Goal: Find specific page/section: Find specific page/section

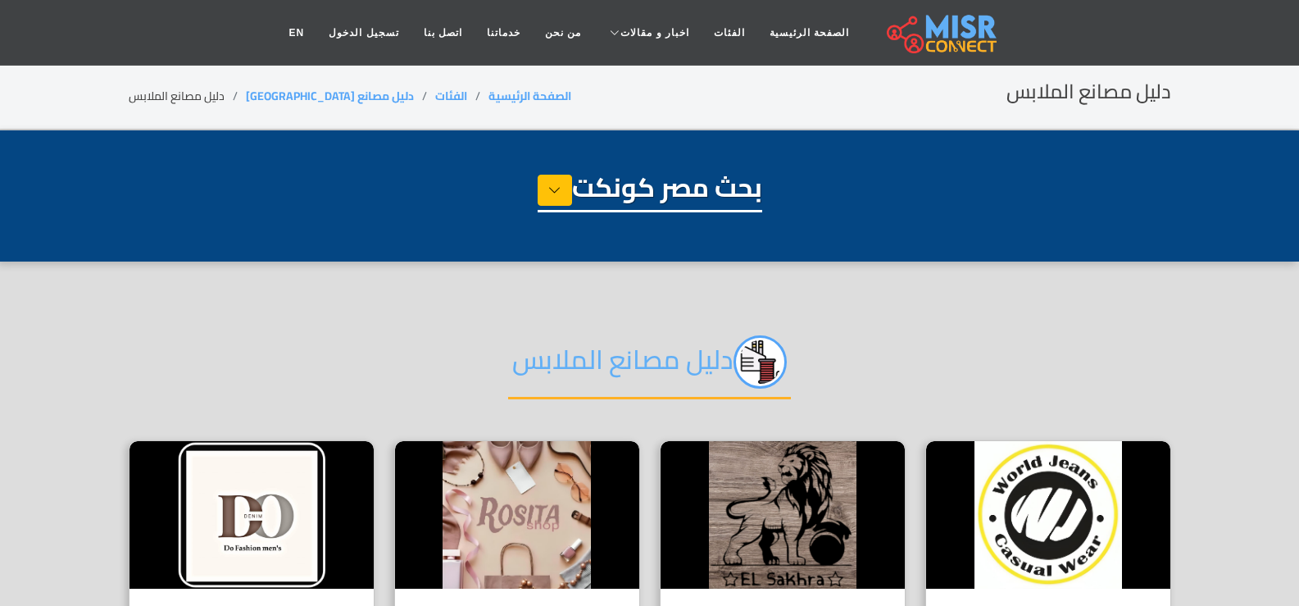
click at [974, 211] on div "بحث مصر كونكت" at bounding box center [650, 212] width 1042 height 82
select select "**********"
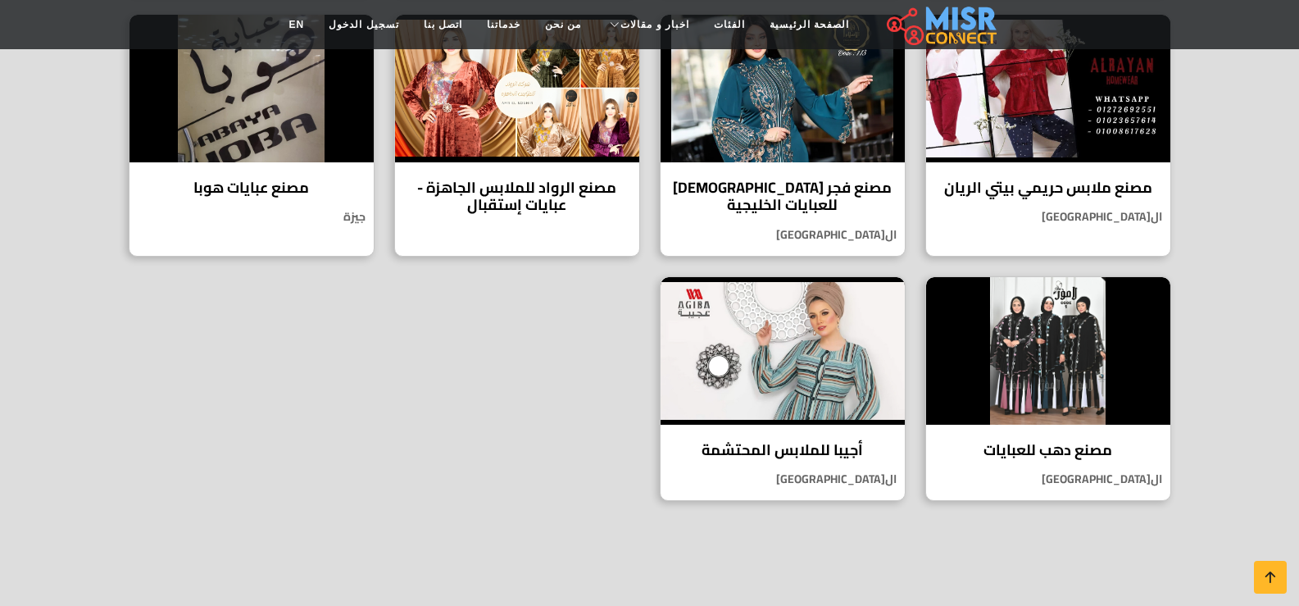
scroll to position [825, 0]
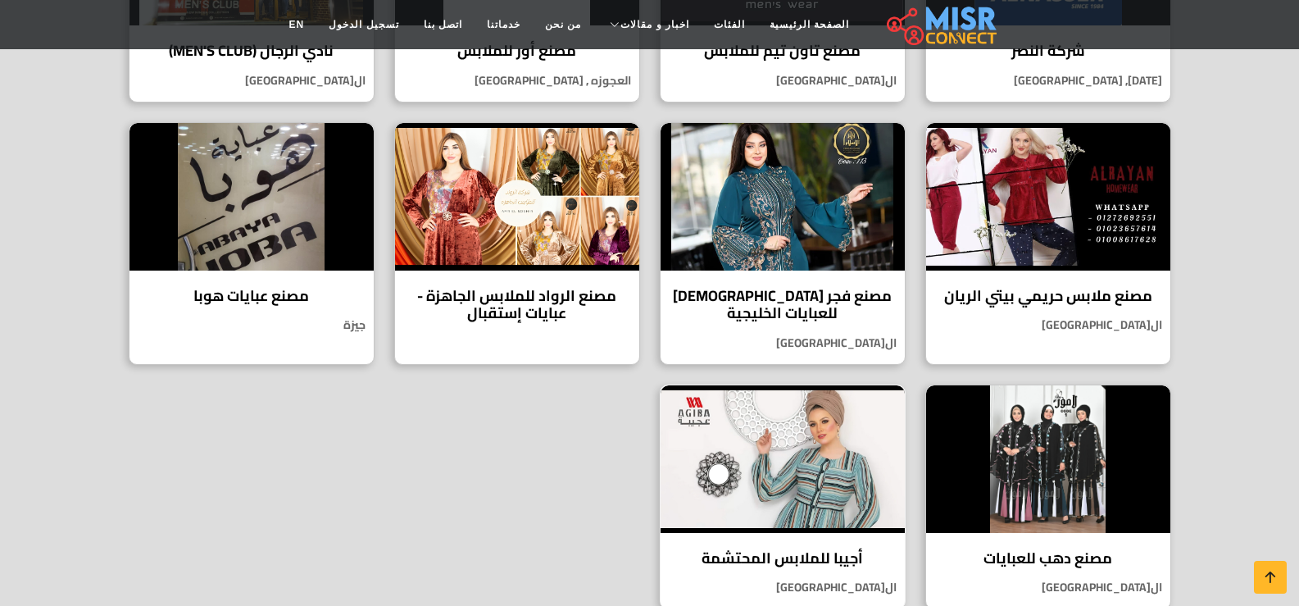
click at [765, 502] on img at bounding box center [782, 459] width 244 height 148
click at [1267, 399] on section "دليل مصانع الملابس مصنع عالم الجينز السوري Verified account جودة سورية تُلبس.. …" at bounding box center [649, 57] width 1299 height 1242
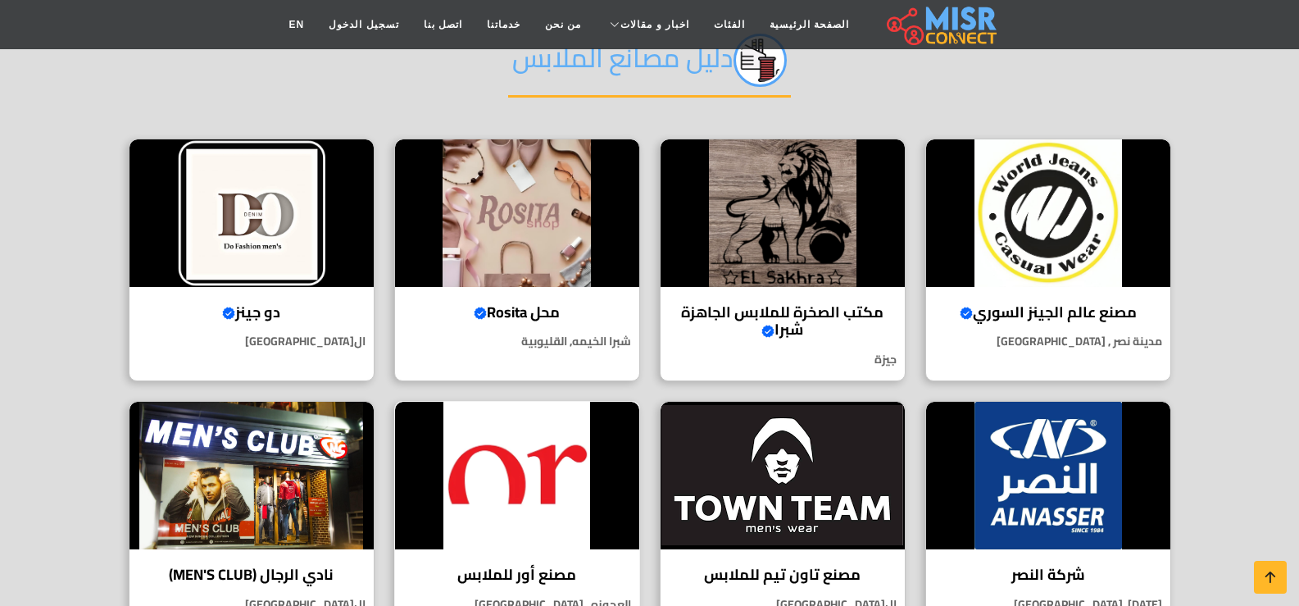
scroll to position [334, 0]
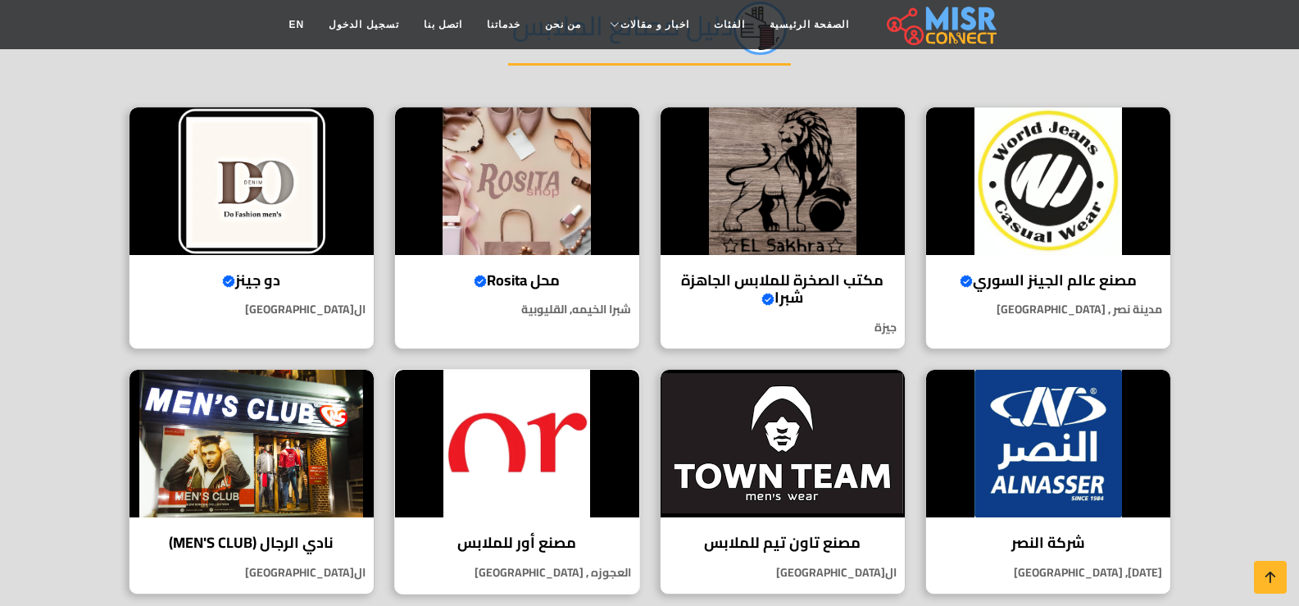
click at [548, 431] on img at bounding box center [517, 444] width 244 height 148
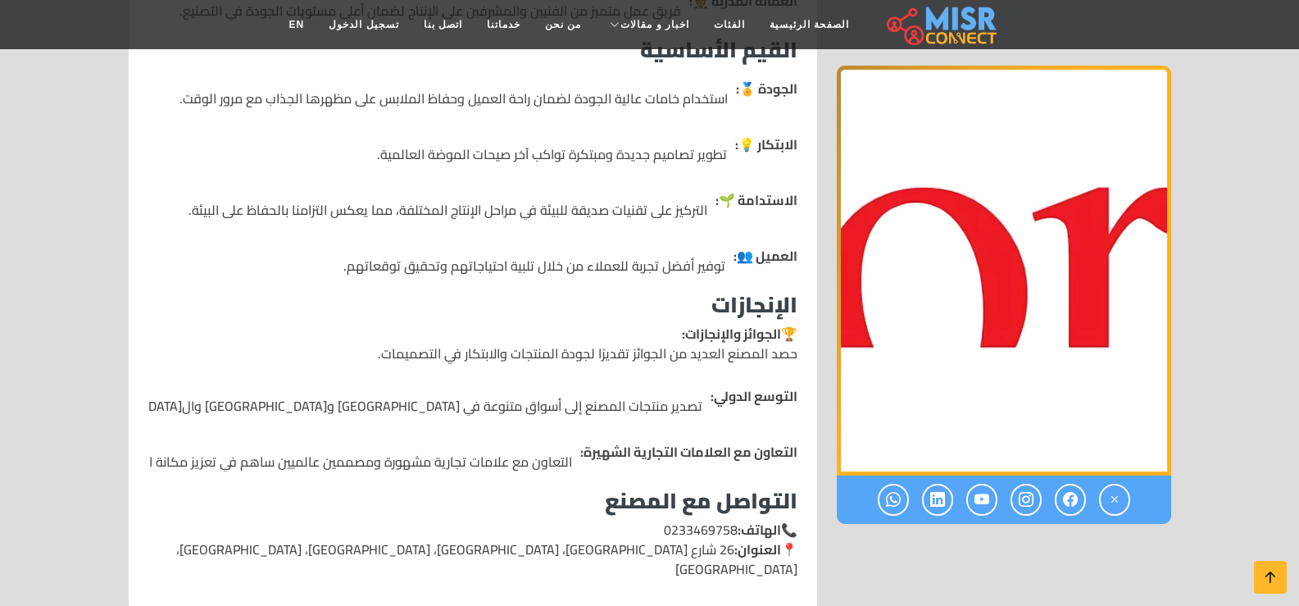
scroll to position [2360, 0]
